Goal: Navigation & Orientation: Find specific page/section

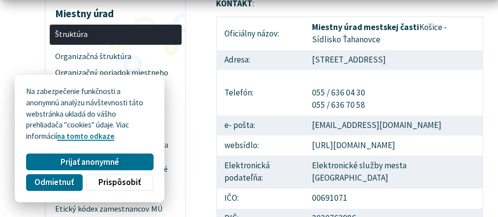
scroll to position [183, 0]
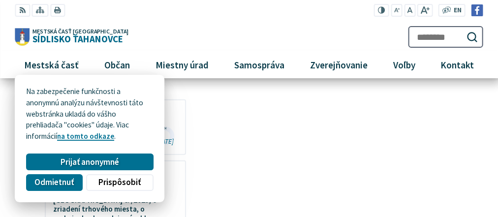
scroll to position [1408, 0]
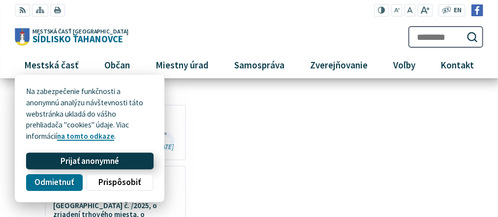
click at [80, 164] on span "Prijať anonymné" at bounding box center [89, 161] width 59 height 10
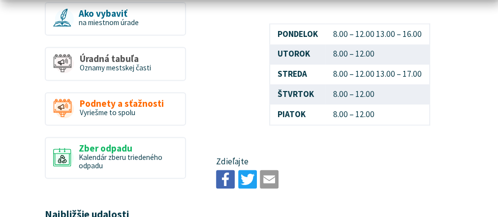
scroll to position [688, 0]
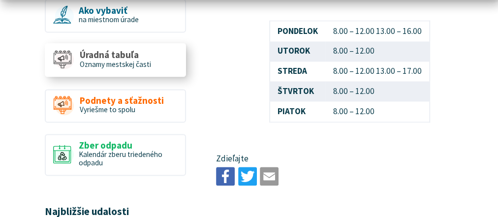
click at [113, 54] on span "Úradná tabuľa" at bounding box center [115, 55] width 71 height 10
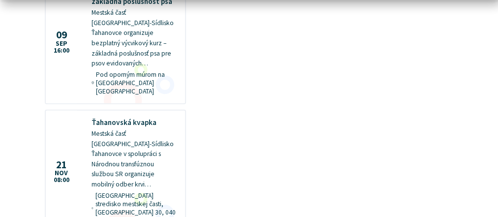
scroll to position [1225, 0]
